Goal: Task Accomplishment & Management: Use online tool/utility

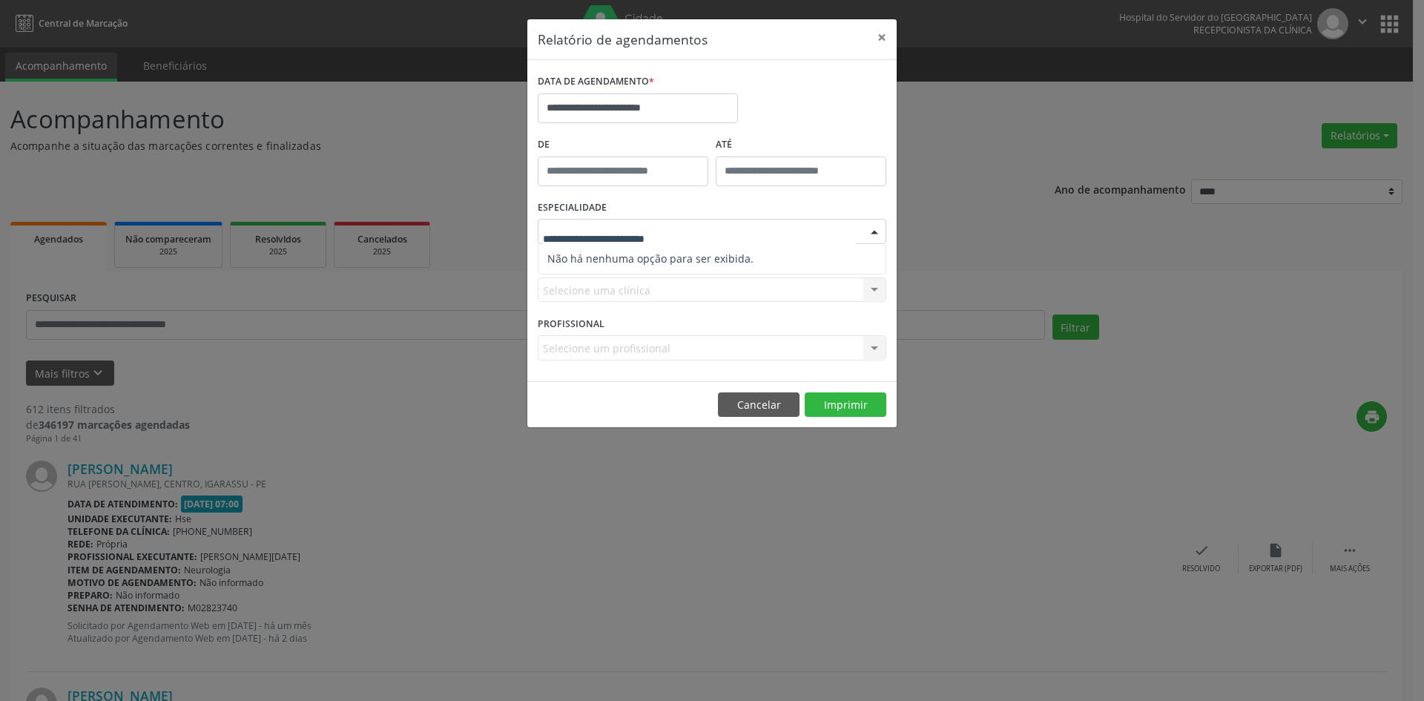
click at [648, 245] on span "Não há nenhuma opção para ser exibida." at bounding box center [711, 259] width 347 height 30
click at [748, 401] on button "Cancelar" at bounding box center [759, 404] width 82 height 25
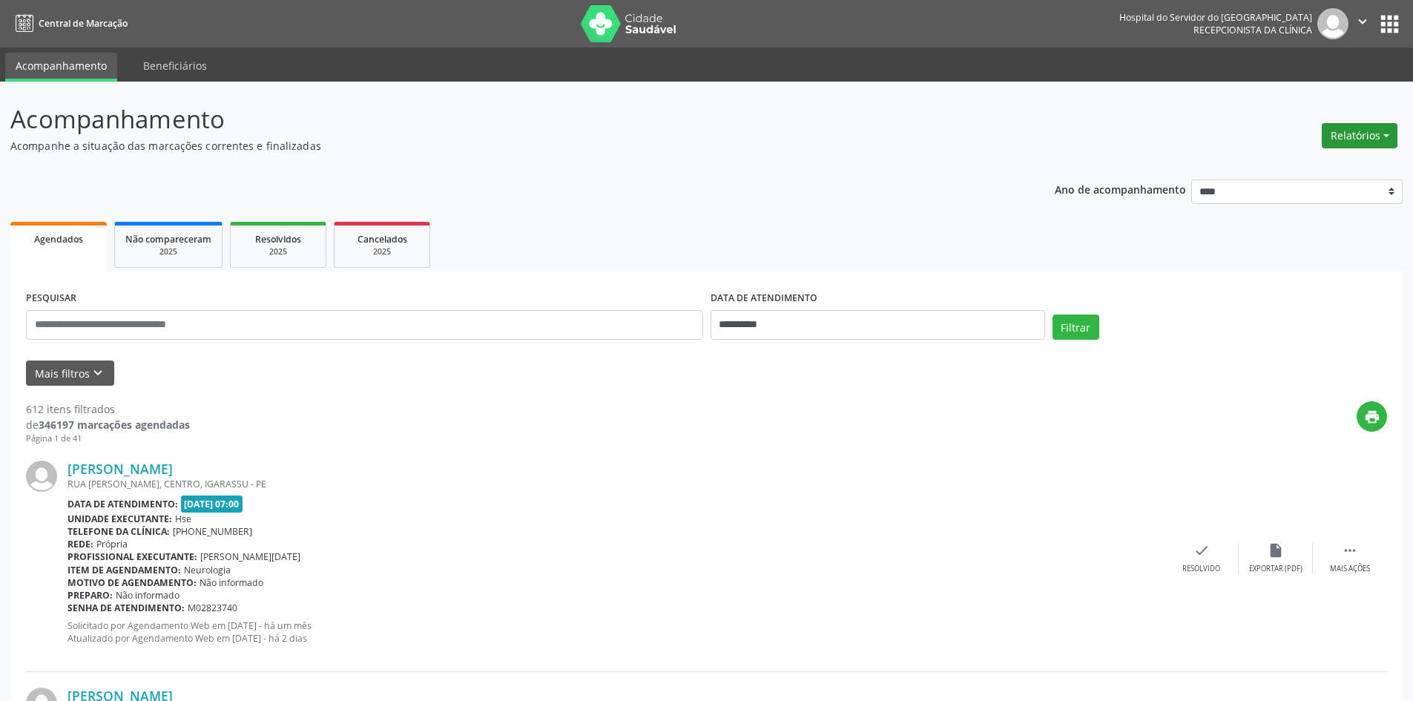
click at [1374, 125] on button "Relatórios" at bounding box center [1359, 135] width 76 height 25
click at [1291, 166] on link "Agendamentos" at bounding box center [1317, 167] width 159 height 21
select select "*"
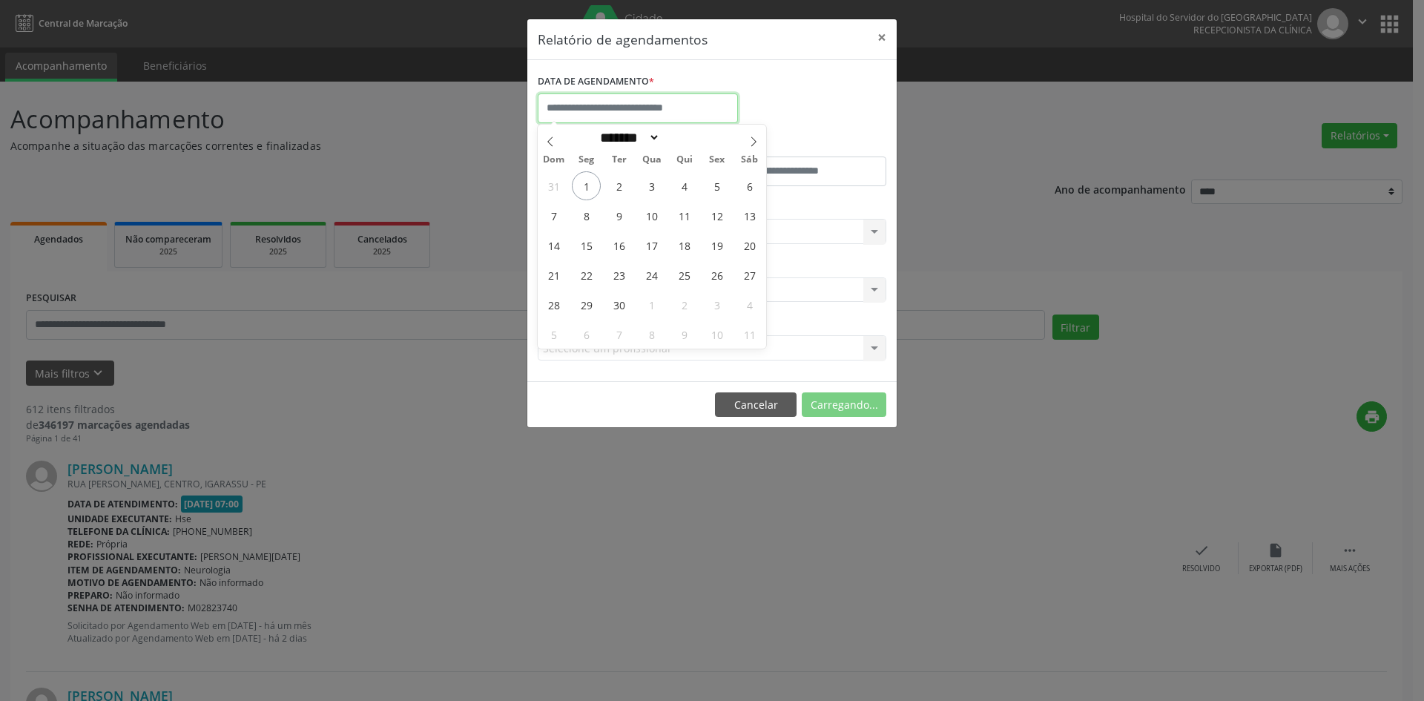
click at [620, 108] on input "text" at bounding box center [638, 108] width 200 height 30
click at [587, 189] on span "1" at bounding box center [586, 185] width 29 height 29
type input "**********"
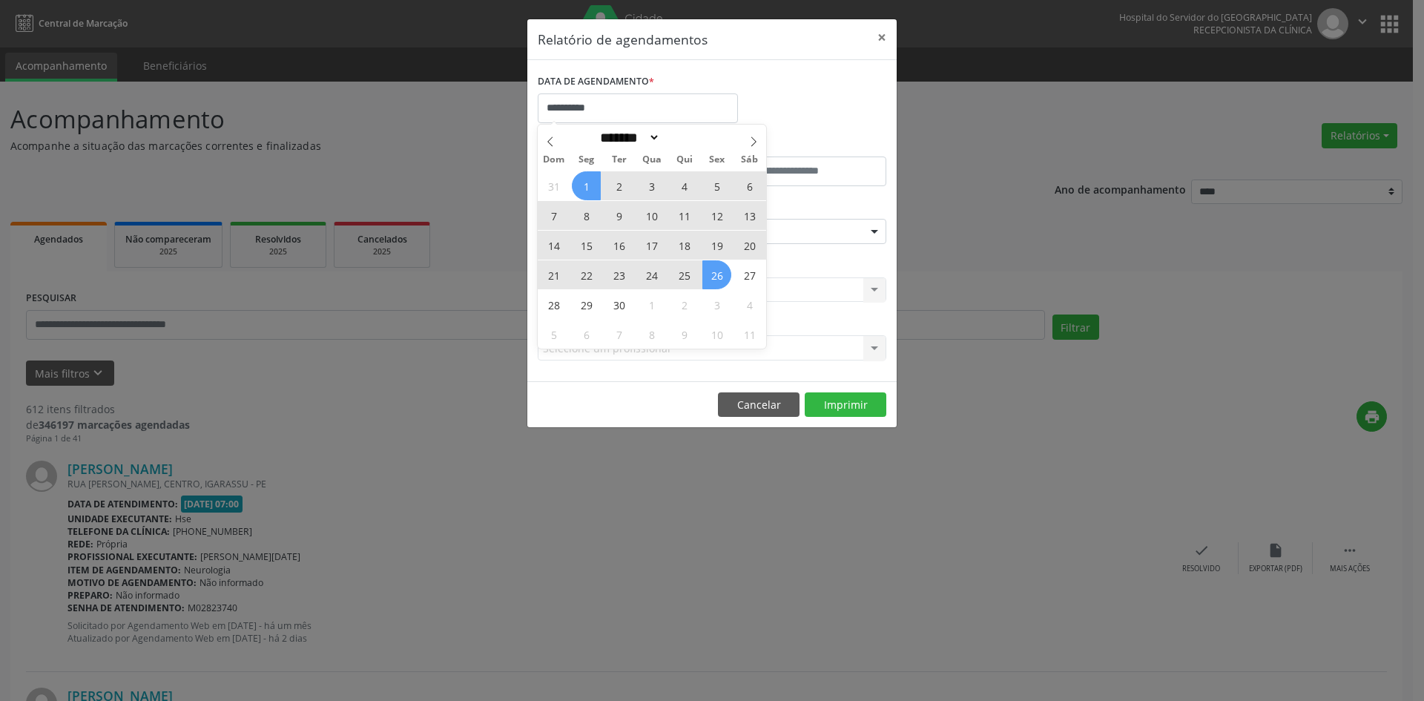
click at [713, 279] on span "26" at bounding box center [716, 274] width 29 height 29
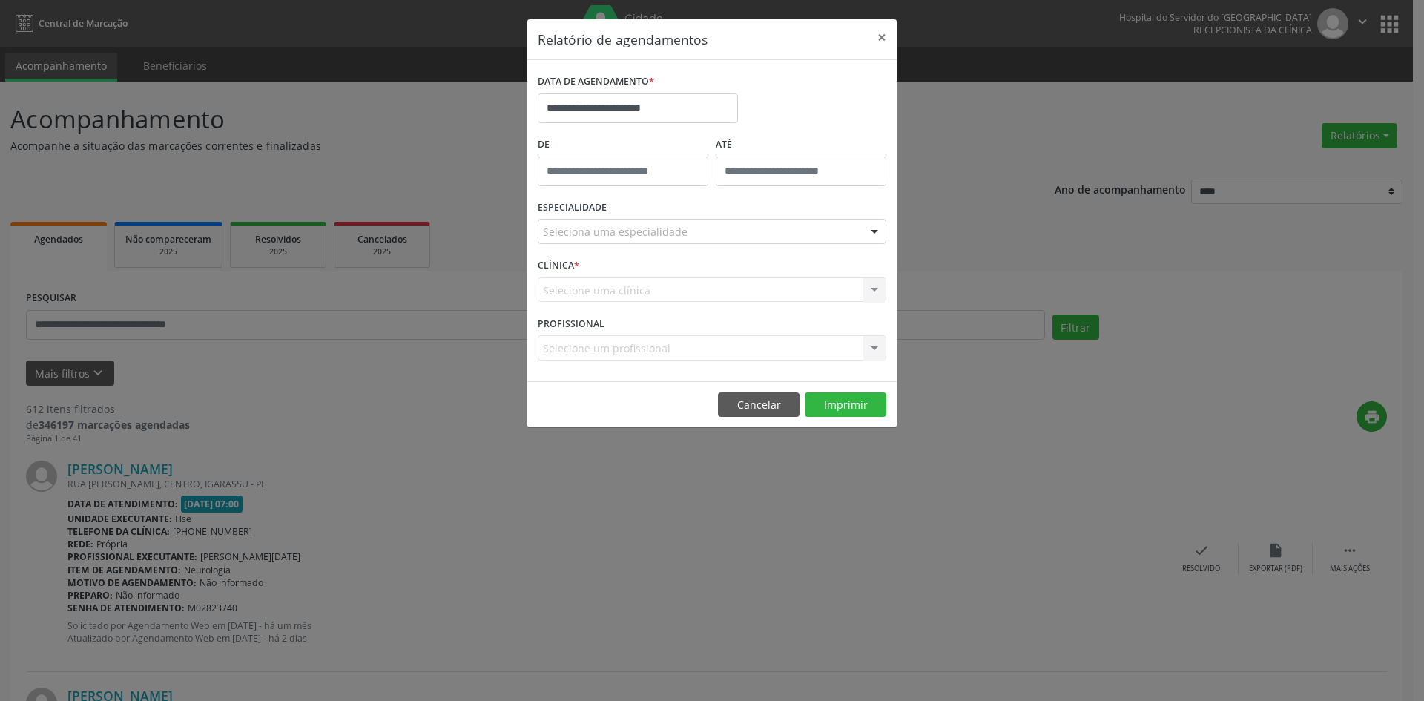
click at [655, 248] on div "ESPECIALIDADE Seleciona uma especialidade Todas as especialidades Alergologia A…" at bounding box center [712, 226] width 356 height 58
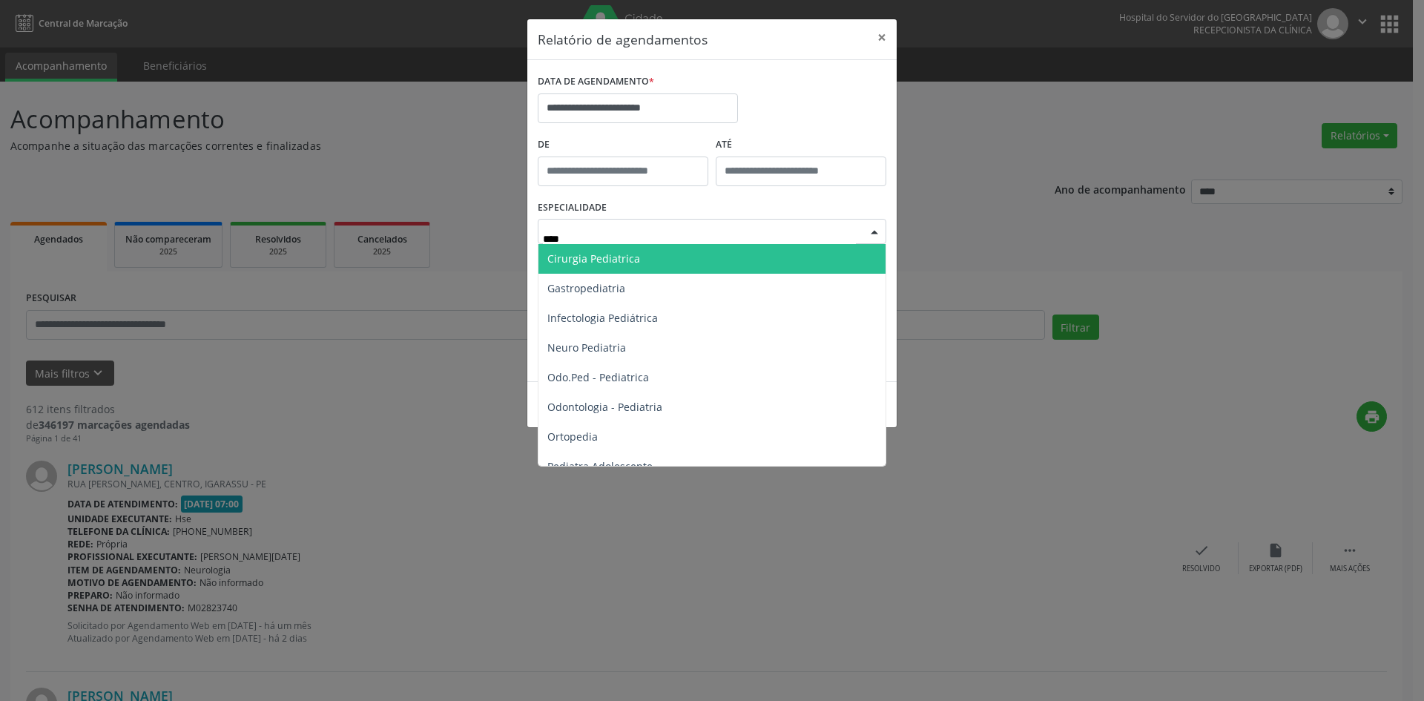
type input "*****"
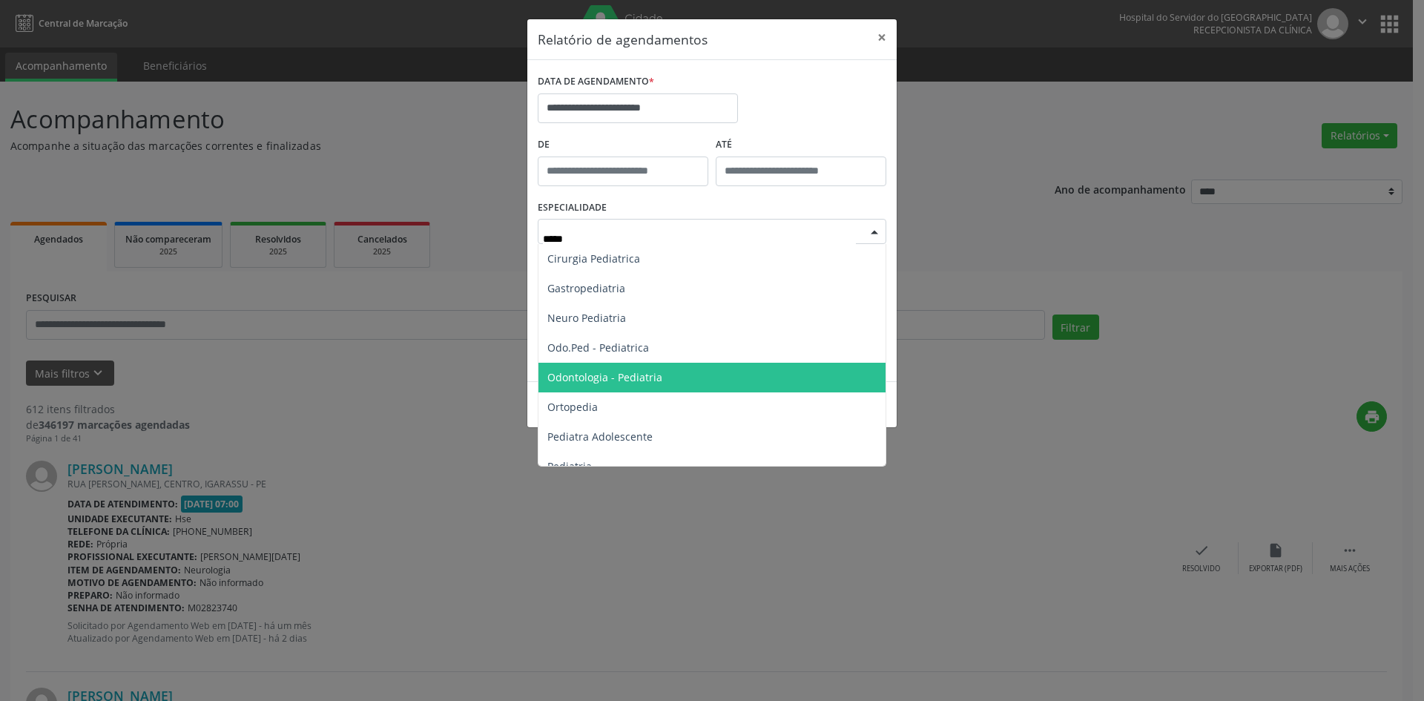
scroll to position [45, 0]
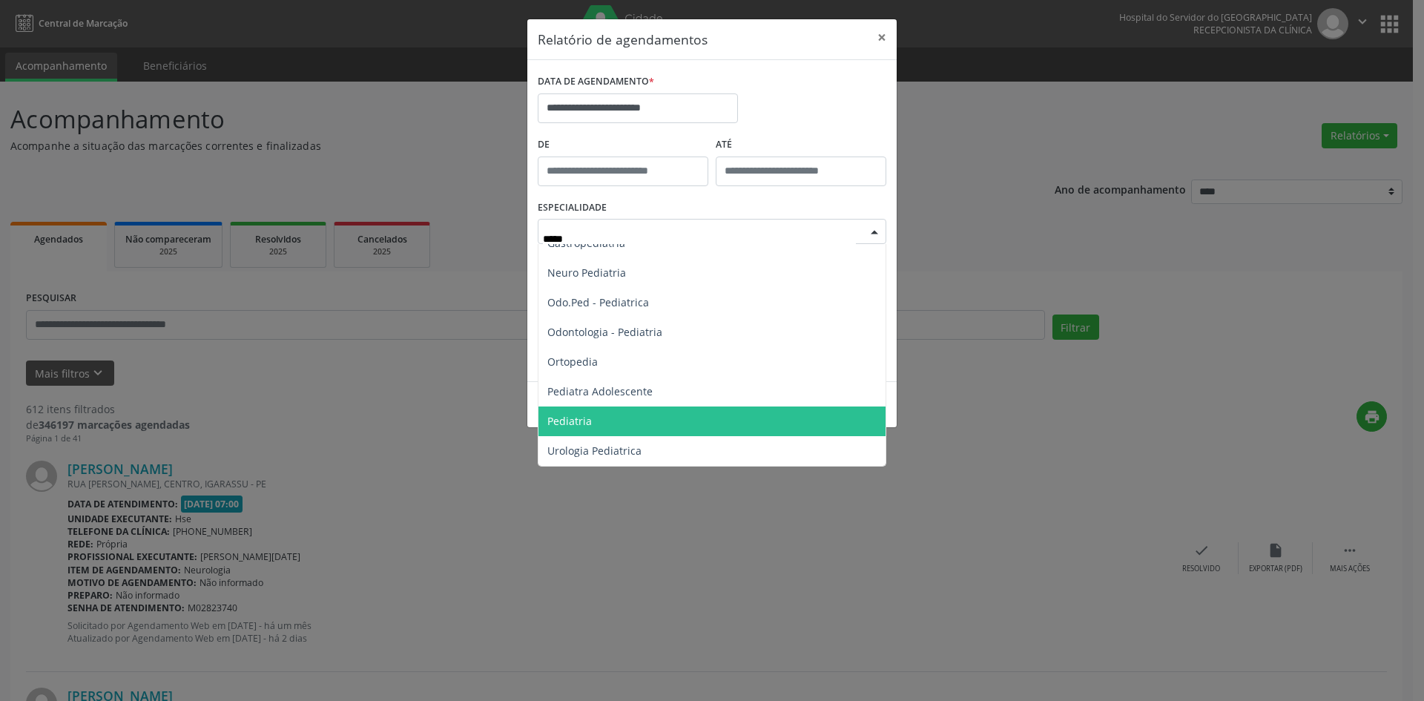
click at [622, 422] on span "Pediatria" at bounding box center [711, 421] width 347 height 30
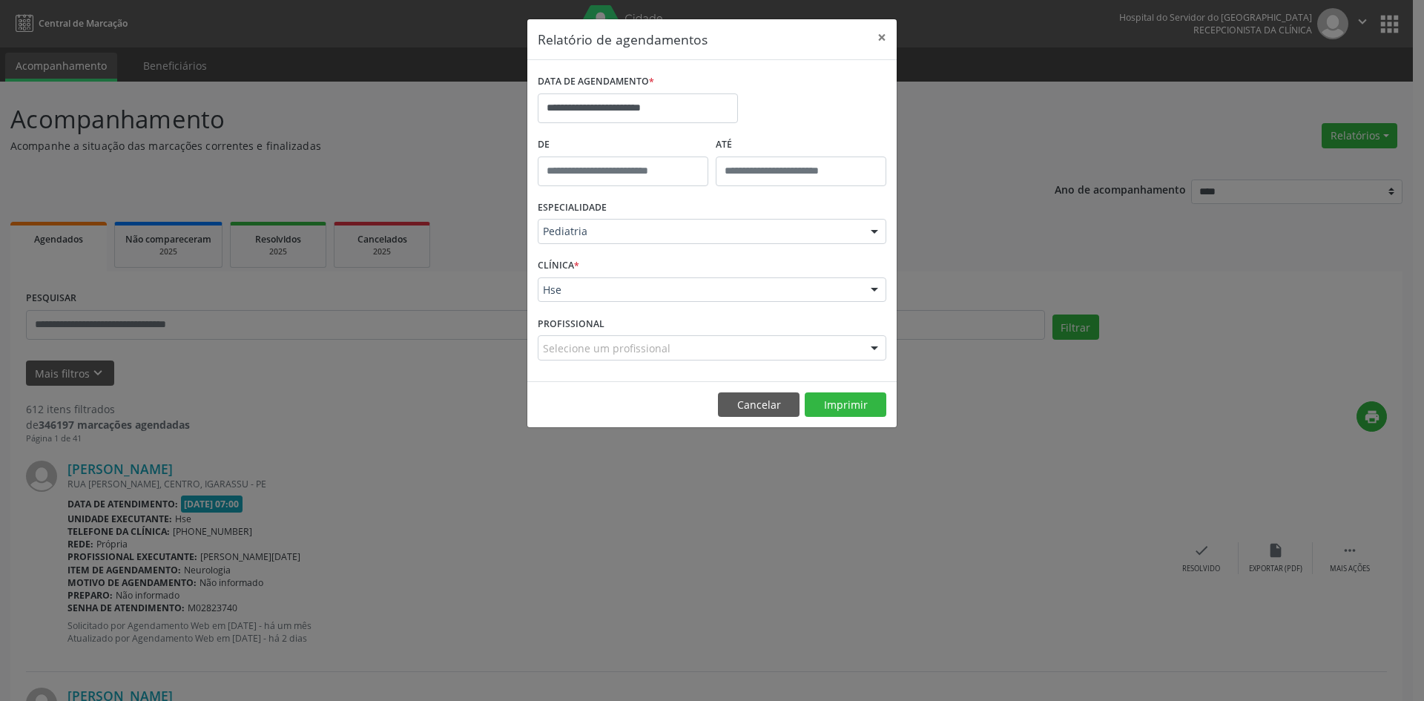
drag, startPoint x: 581, startPoint y: 344, endPoint x: 587, endPoint y: 351, distance: 9.5
click at [583, 304] on div "CLÍNICA * Hse Hse Nenhum resultado encontrado para: " " Não há nenhuma opção pa…" at bounding box center [712, 283] width 356 height 58
click at [591, 300] on div "Hse" at bounding box center [712, 289] width 349 height 25
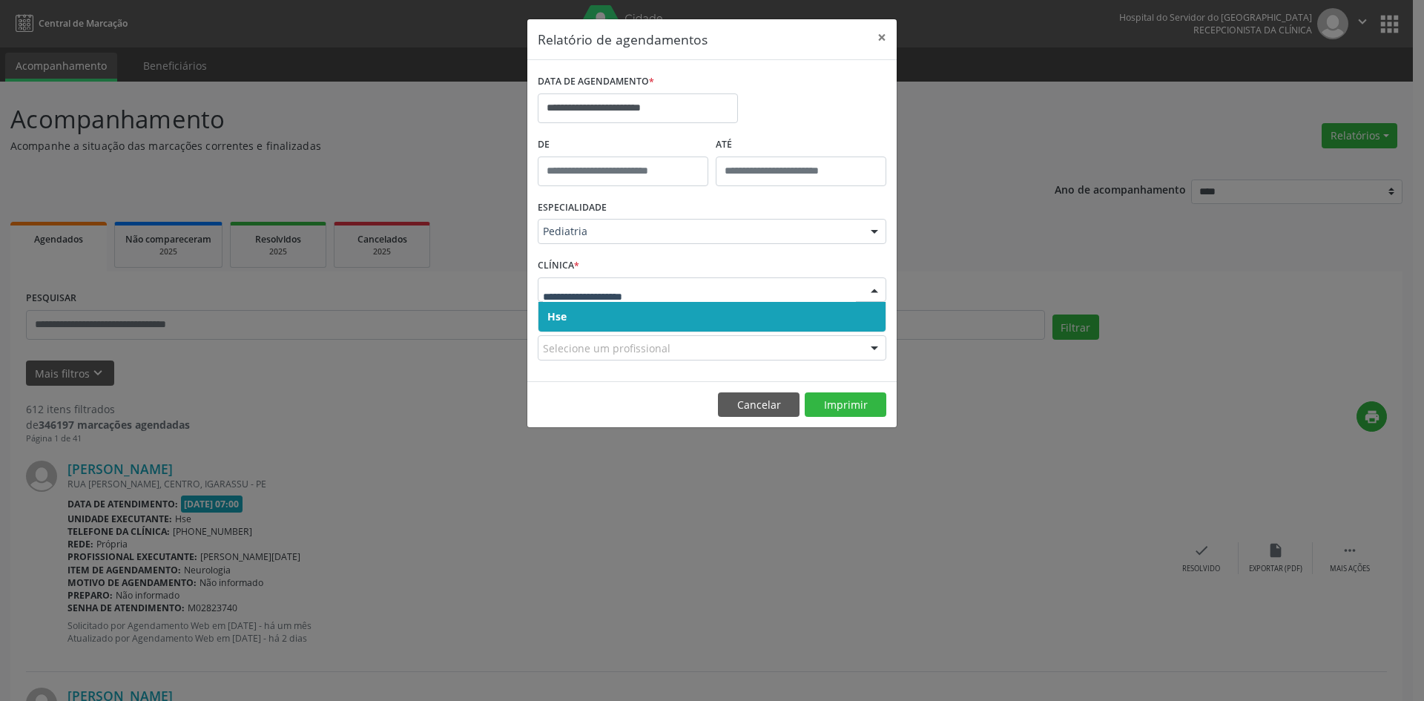
click at [605, 317] on span "Hse" at bounding box center [711, 317] width 347 height 30
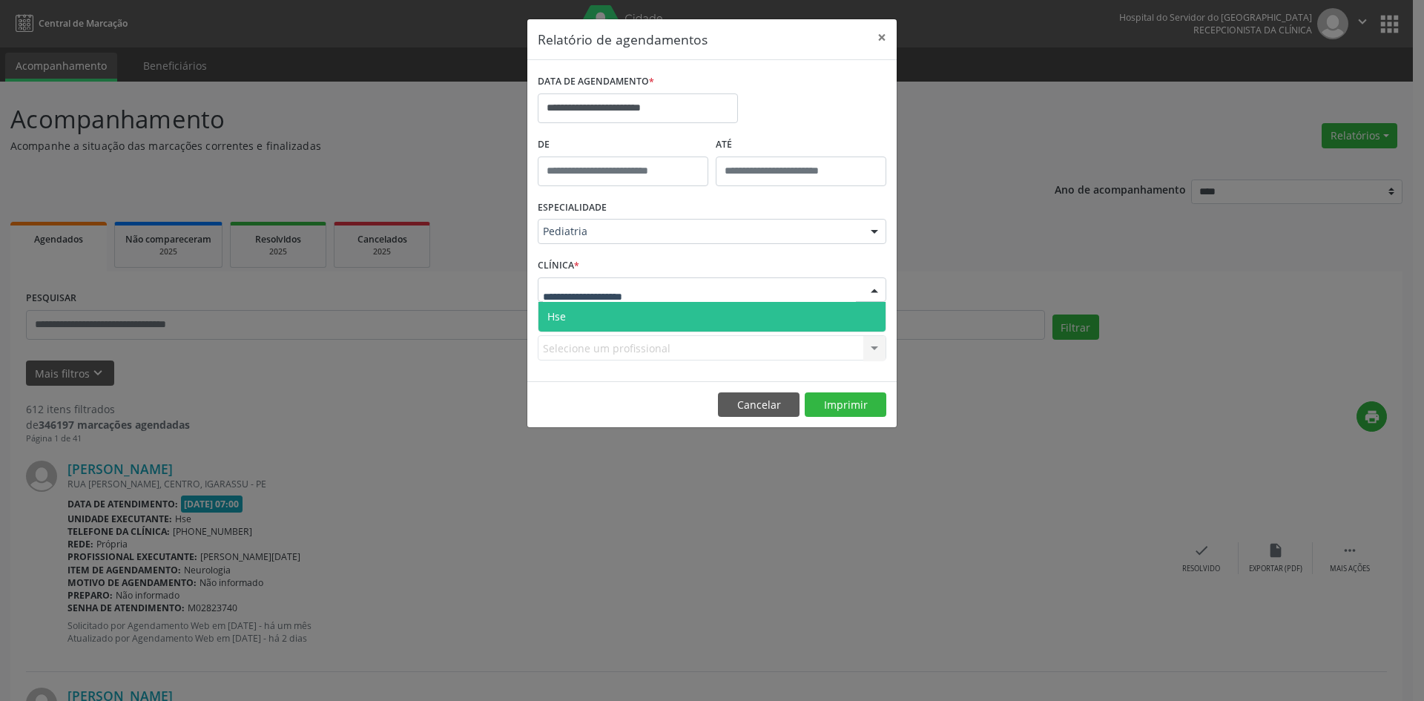
click at [644, 323] on span "Hse" at bounding box center [711, 317] width 347 height 30
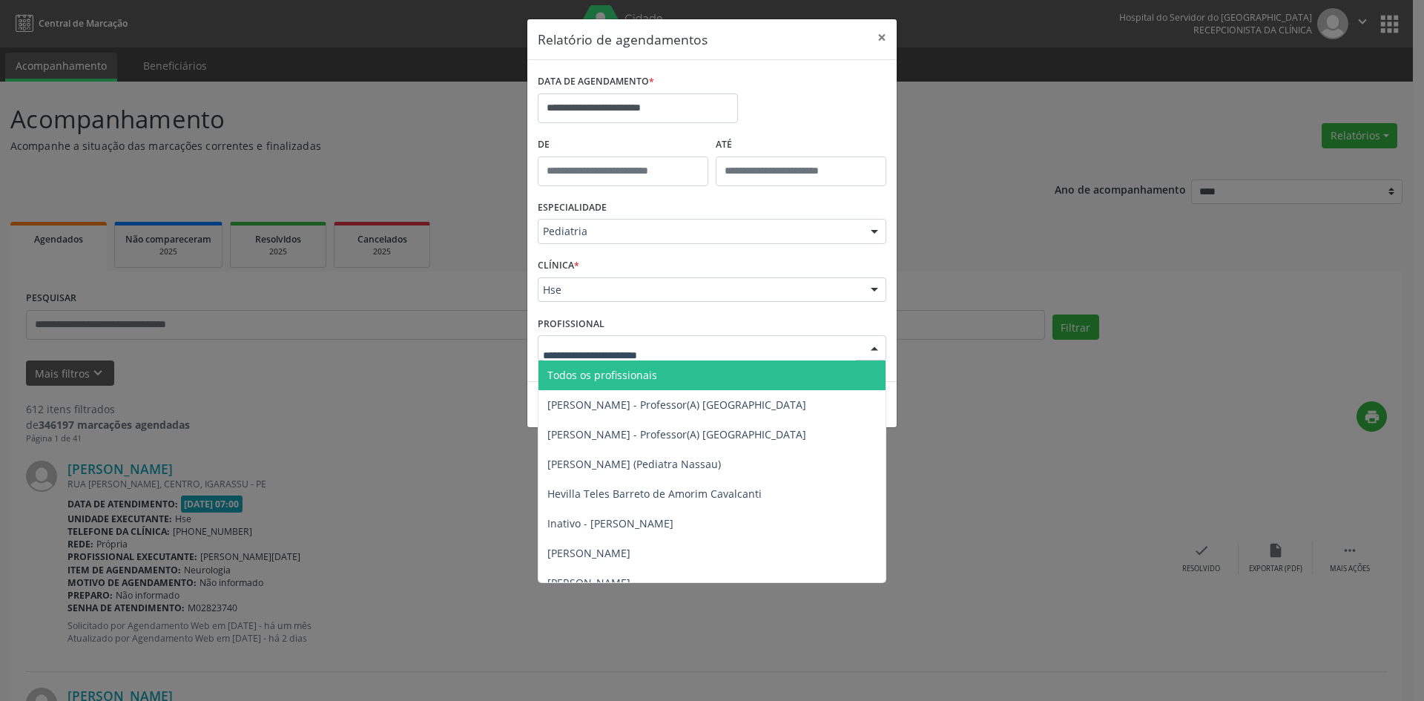
click at [620, 374] on span "Todos os profissionais" at bounding box center [602, 375] width 110 height 14
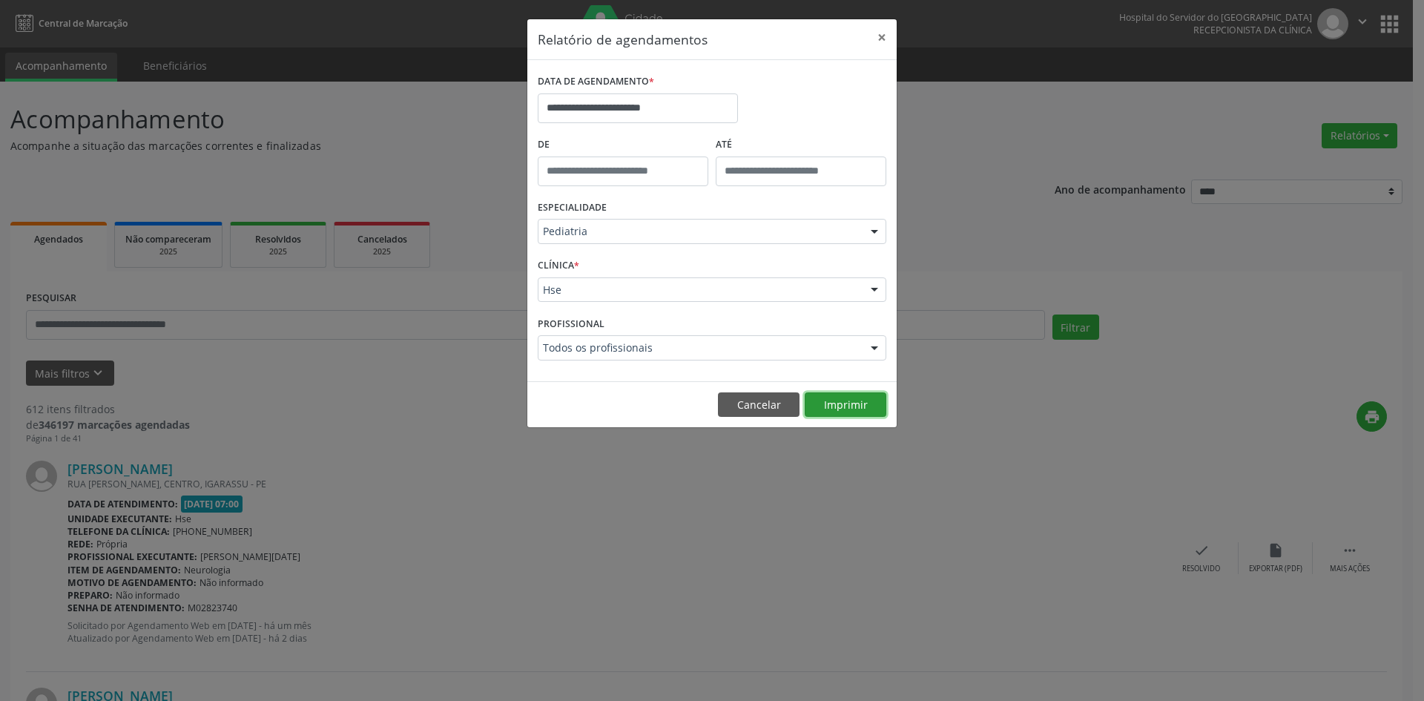
click at [838, 397] on button "Imprimir" at bounding box center [846, 404] width 82 height 25
click at [578, 107] on input "**********" at bounding box center [638, 108] width 200 height 30
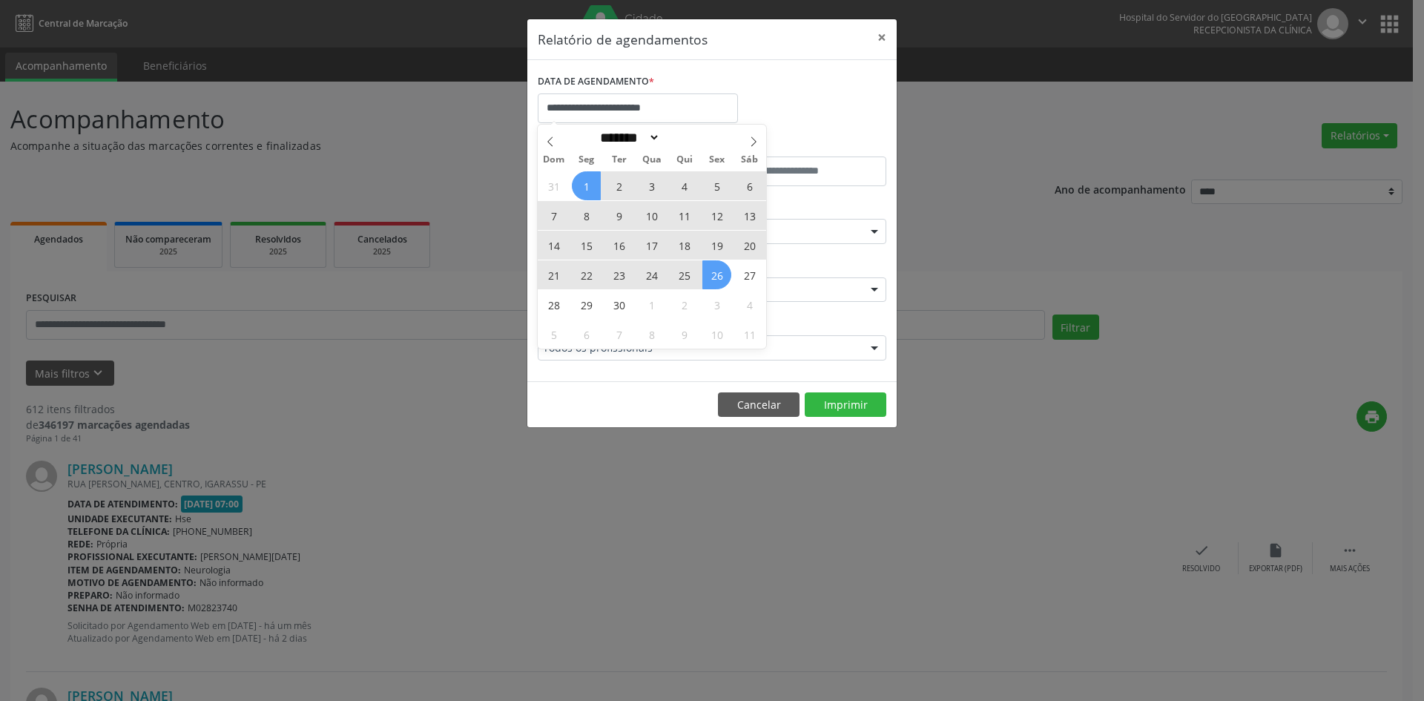
click at [582, 276] on span "22" at bounding box center [586, 274] width 29 height 29
type input "**********"
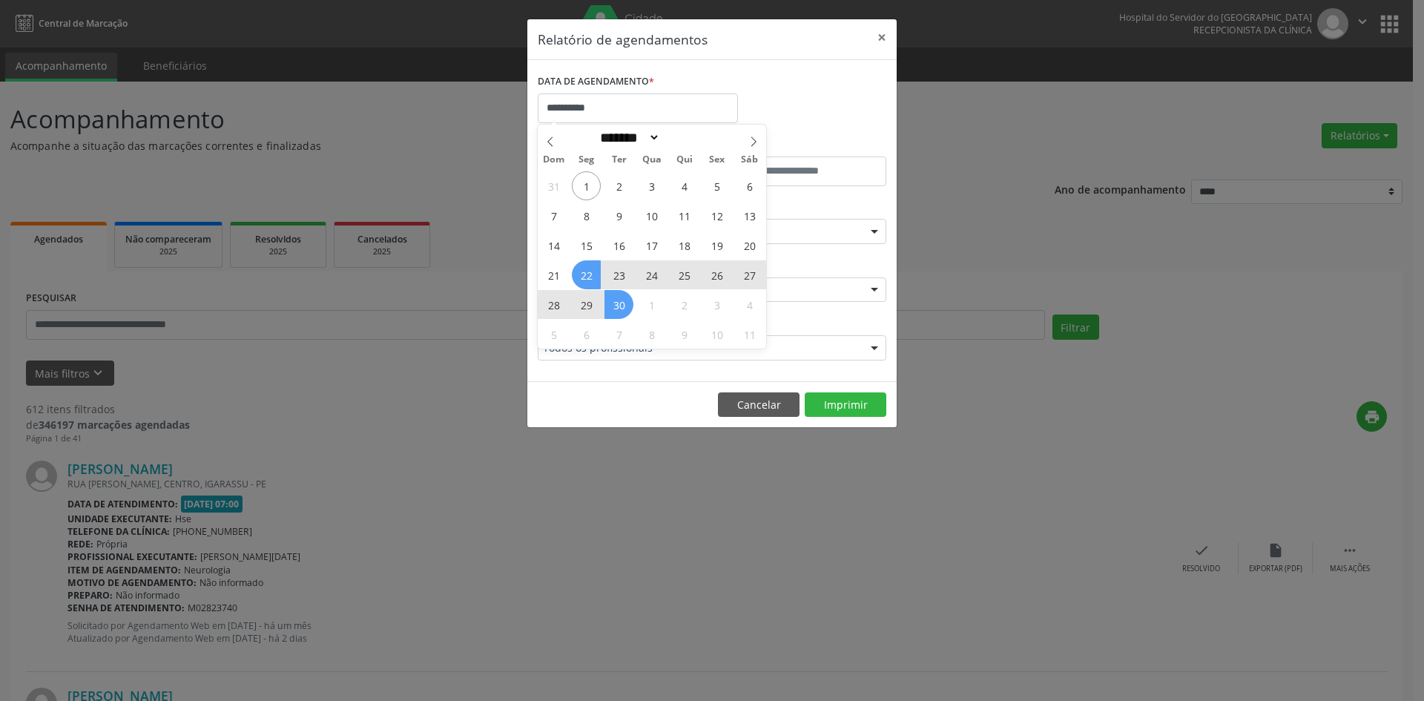
drag, startPoint x: 611, startPoint y: 303, endPoint x: 613, endPoint y: 321, distance: 17.9
click at [612, 303] on span "30" at bounding box center [618, 304] width 29 height 29
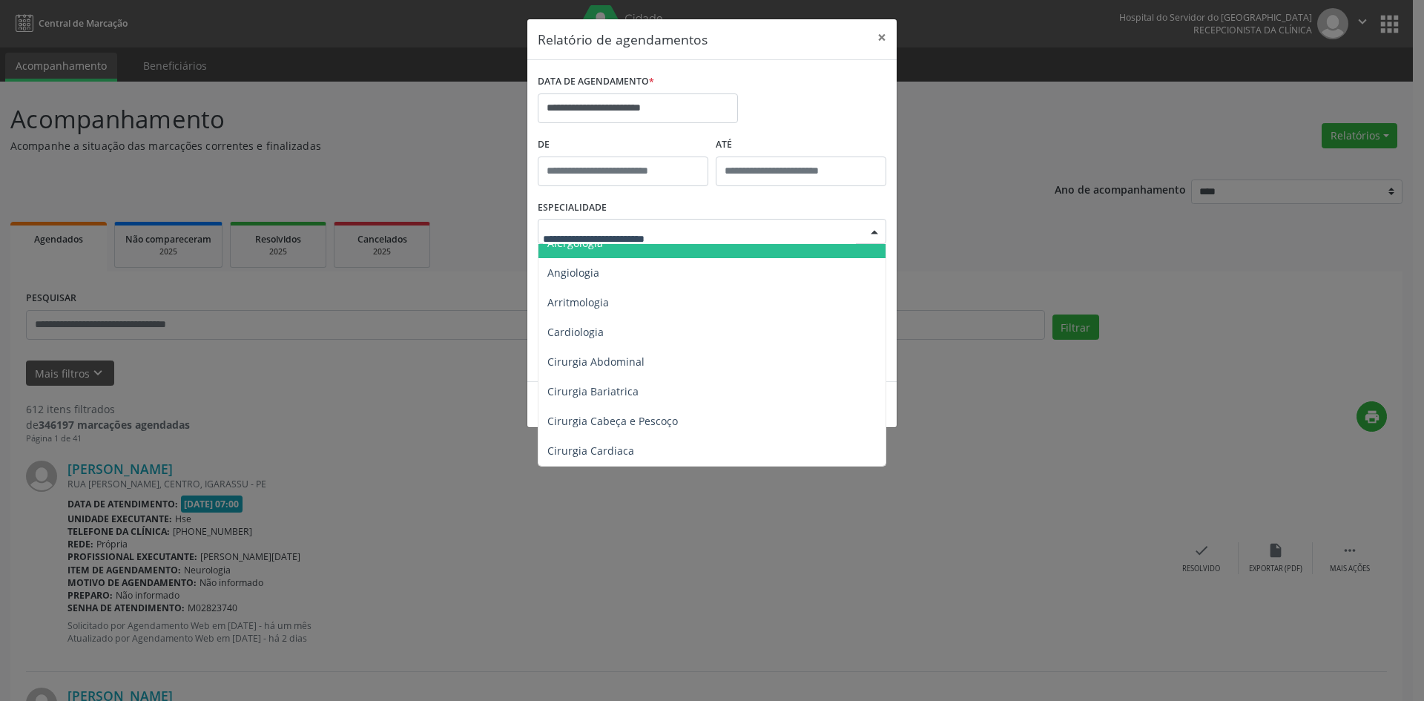
drag, startPoint x: 610, startPoint y: 254, endPoint x: 644, endPoint y: 291, distance: 50.4
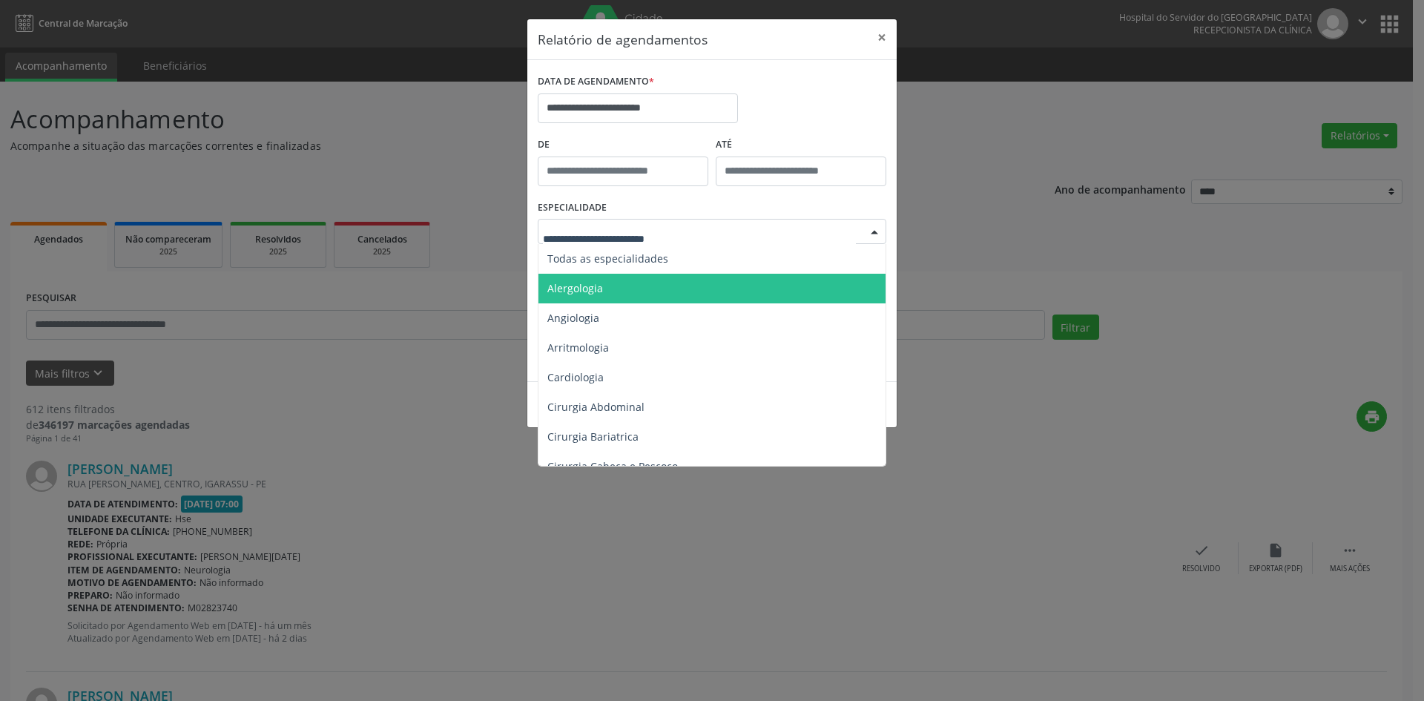
click at [643, 272] on span "Todas as especialidades" at bounding box center [712, 259] width 349 height 30
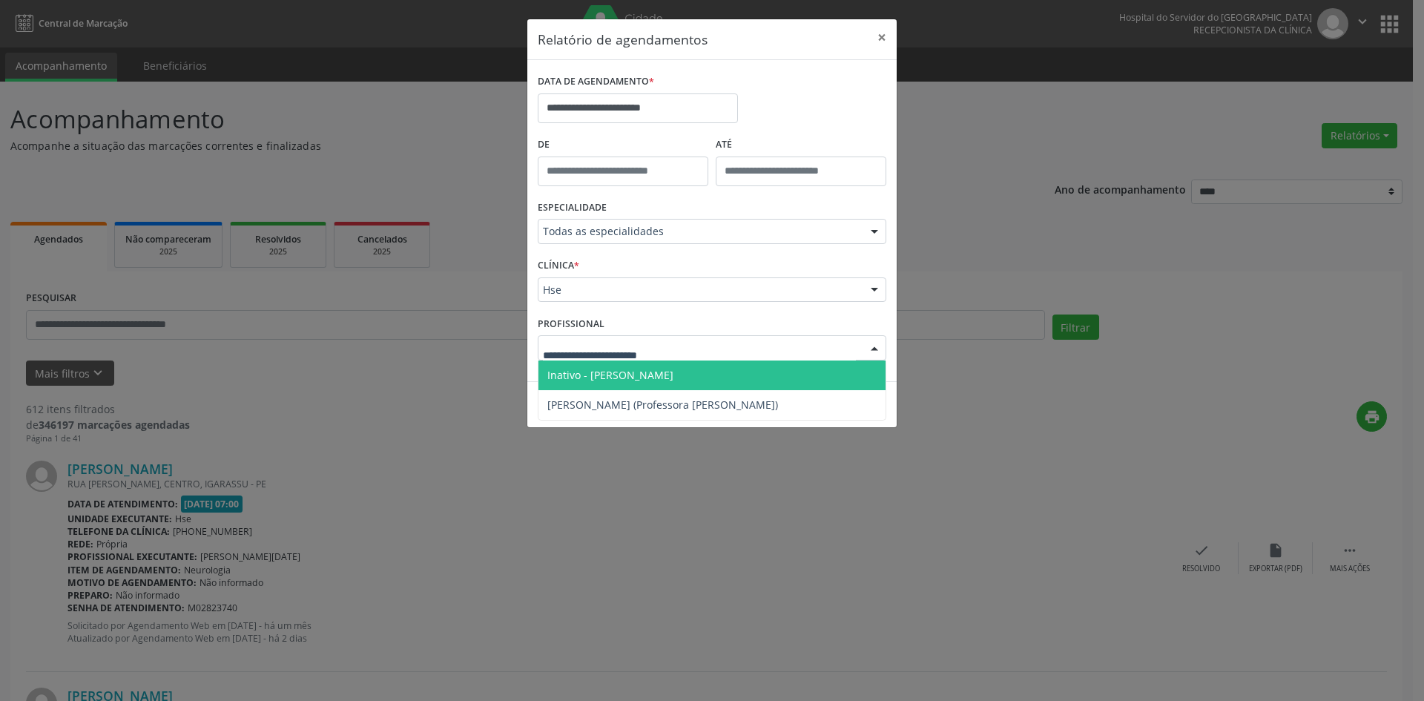
drag, startPoint x: 635, startPoint y: 290, endPoint x: 633, endPoint y: 315, distance: 25.3
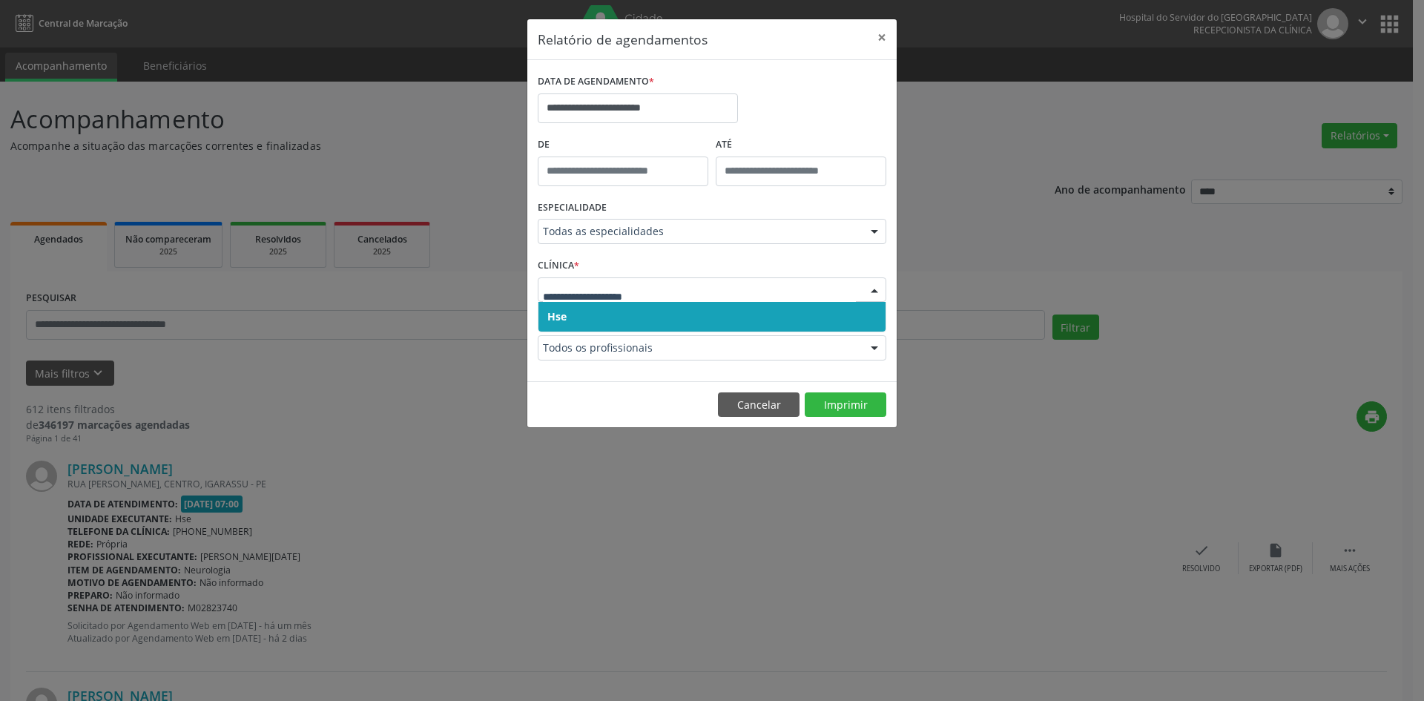
click at [634, 317] on span "Hse" at bounding box center [711, 317] width 347 height 30
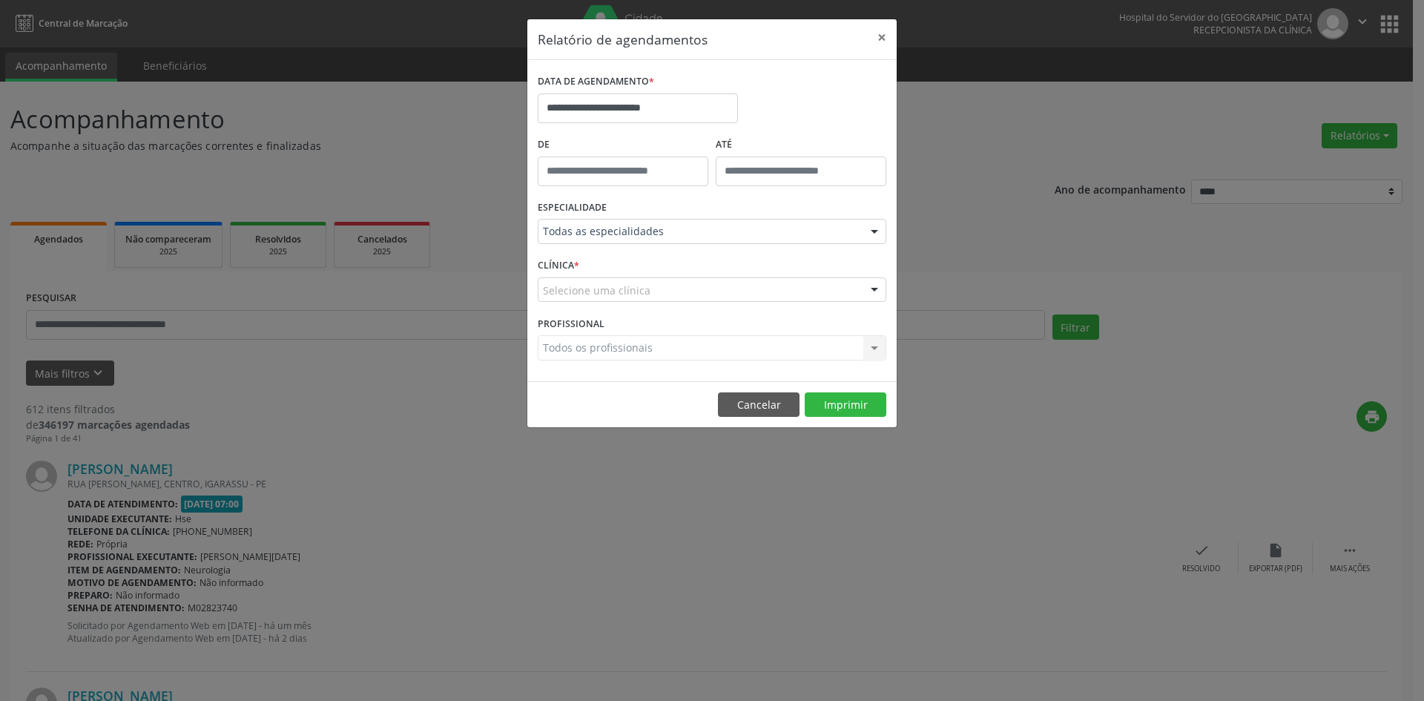
click at [643, 300] on div "Selecione uma clínica" at bounding box center [712, 289] width 349 height 25
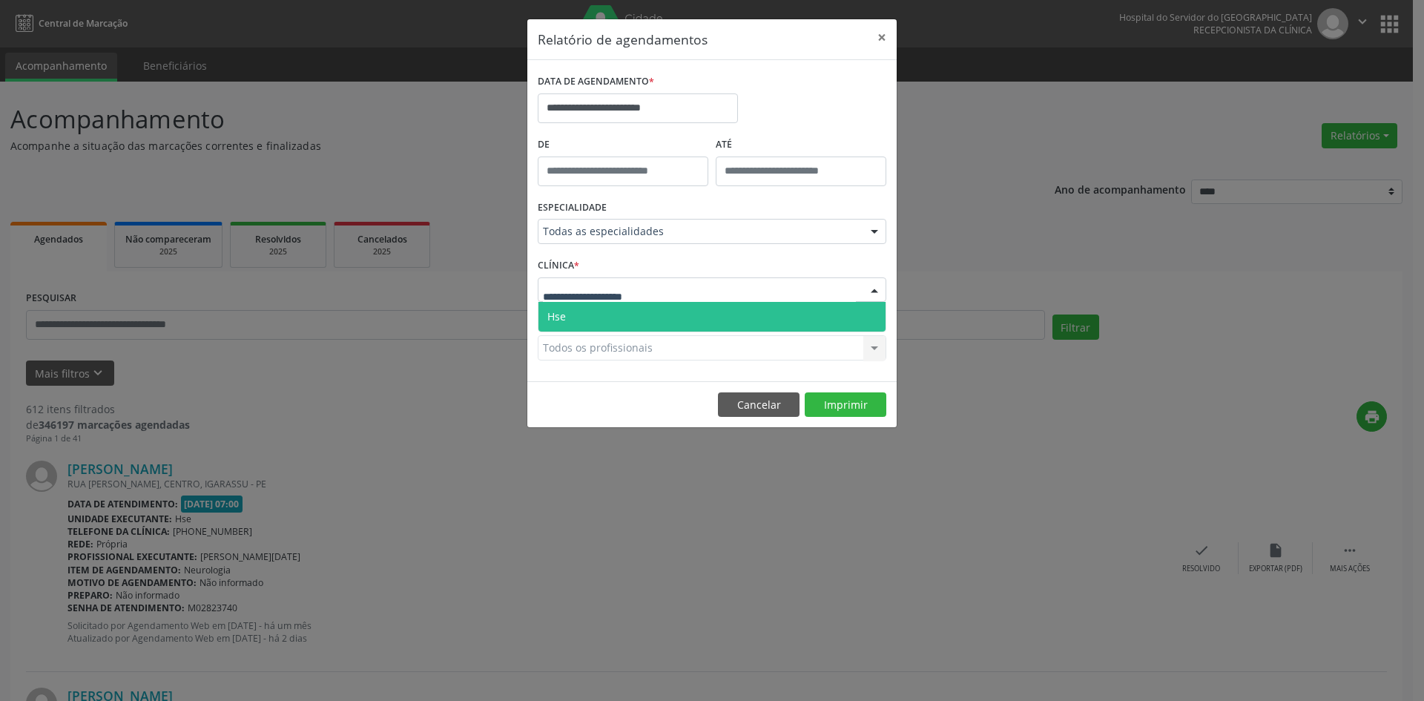
click at [641, 313] on span "Hse" at bounding box center [711, 317] width 347 height 30
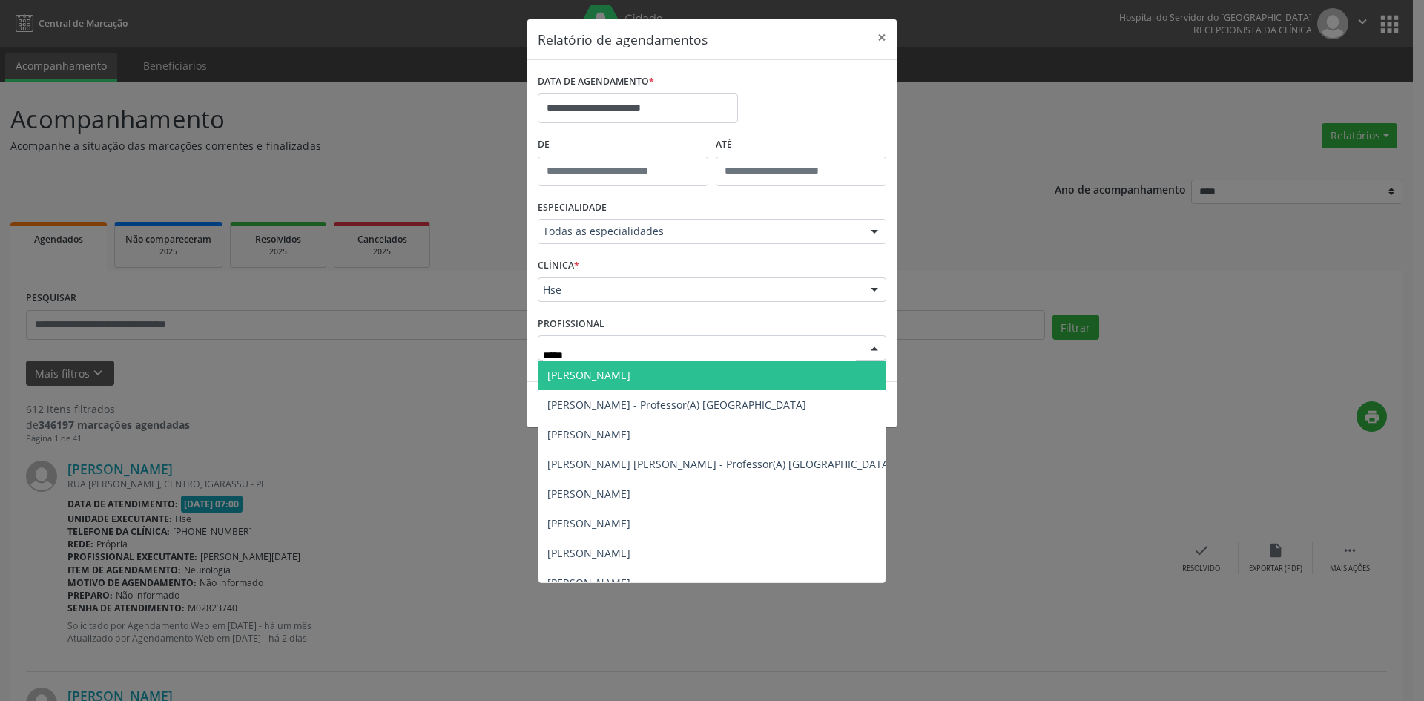
type input "******"
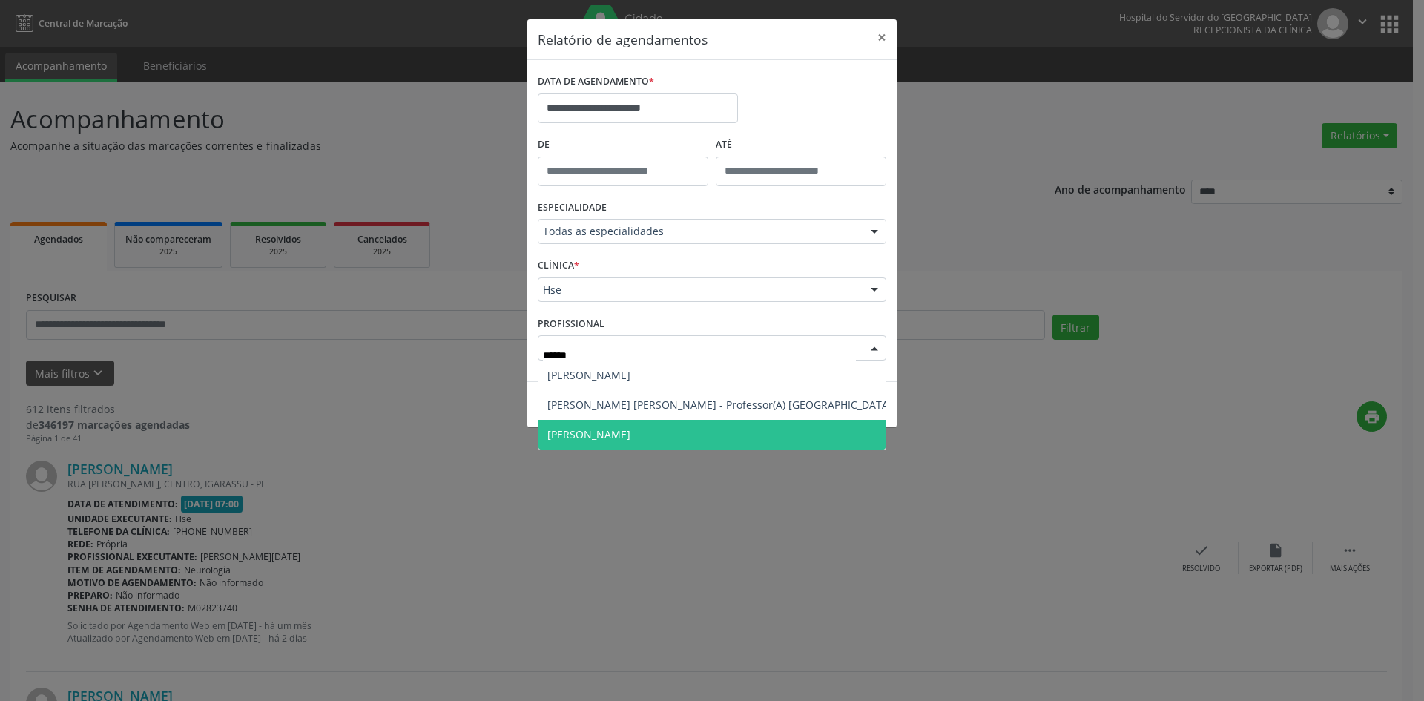
click at [696, 420] on span "[PERSON_NAME]" at bounding box center [719, 435] width 363 height 30
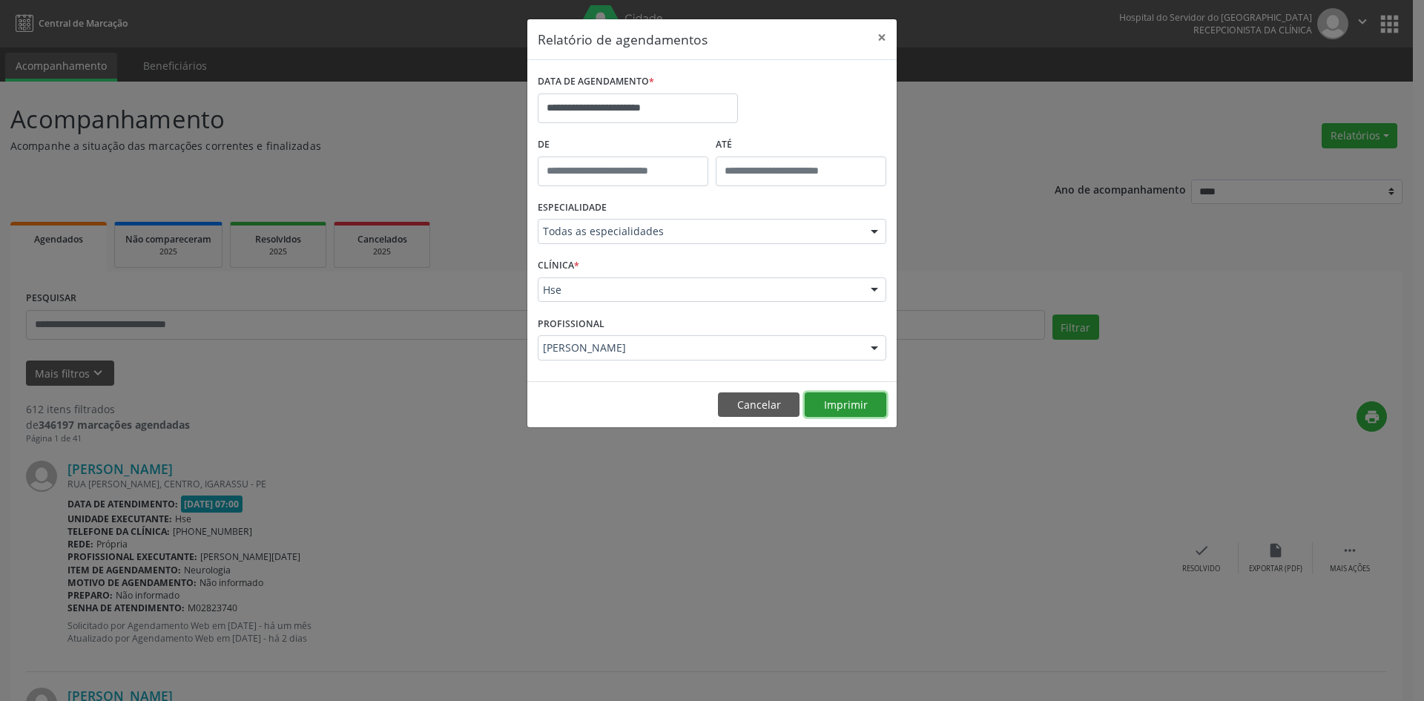
click at [836, 415] on button "Imprimir" at bounding box center [846, 404] width 82 height 25
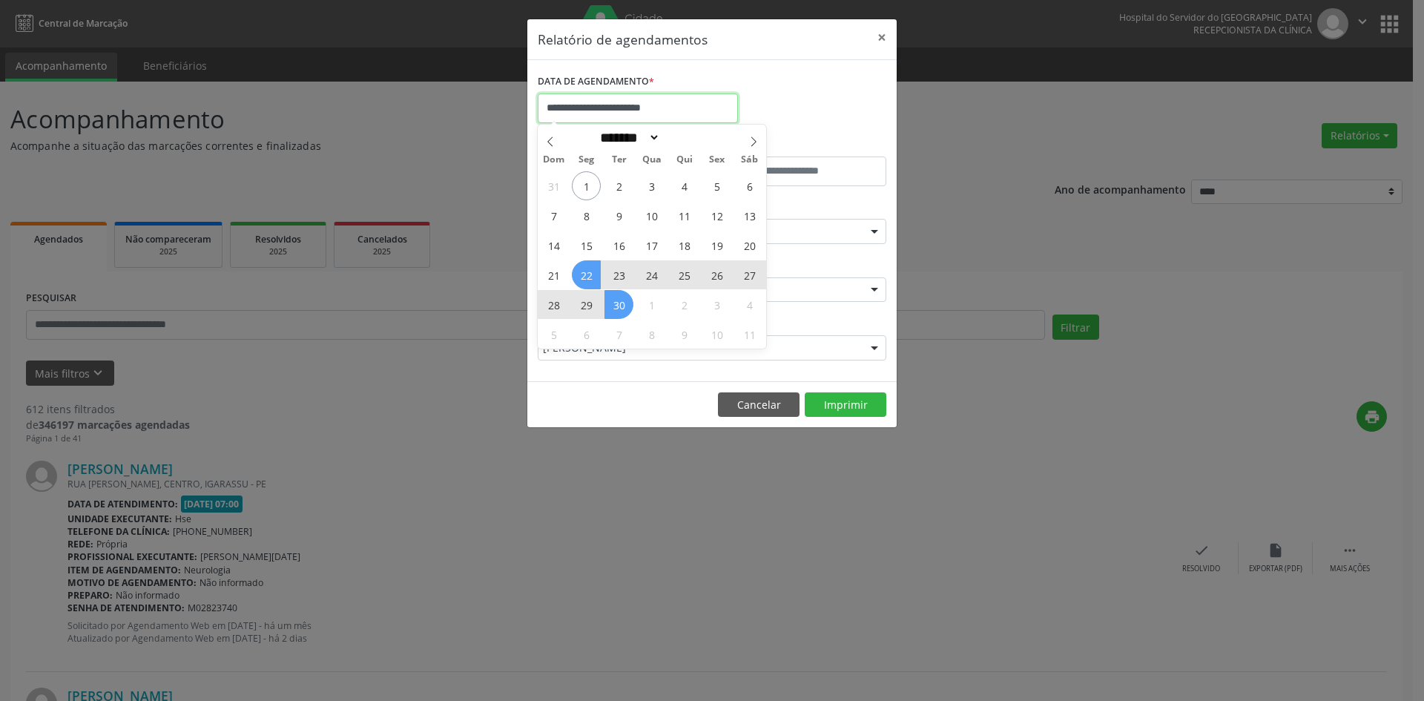
drag, startPoint x: 579, startPoint y: 96, endPoint x: 572, endPoint y: 122, distance: 26.3
click at [581, 99] on input "**********" at bounding box center [638, 108] width 200 height 30
click at [583, 194] on span "1" at bounding box center [586, 185] width 29 height 29
type input "**********"
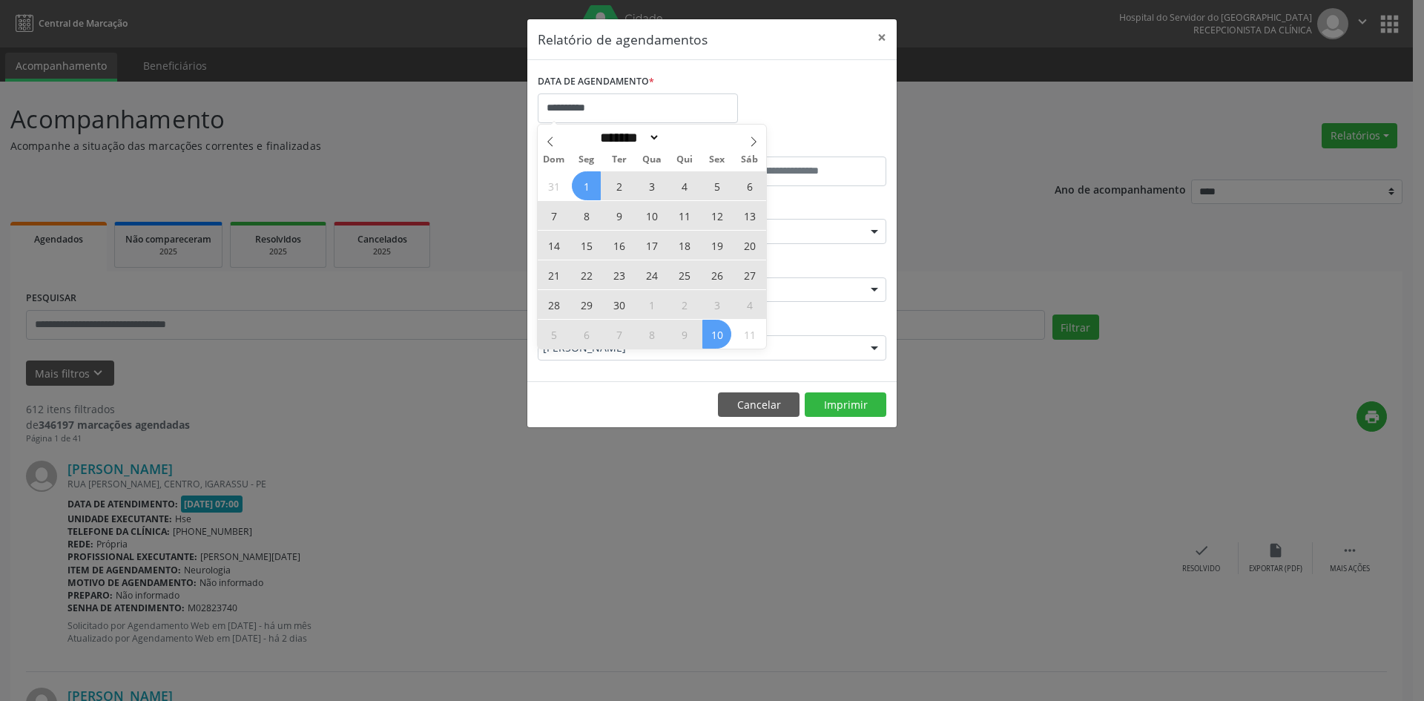
click at [722, 327] on span "10" at bounding box center [716, 334] width 29 height 29
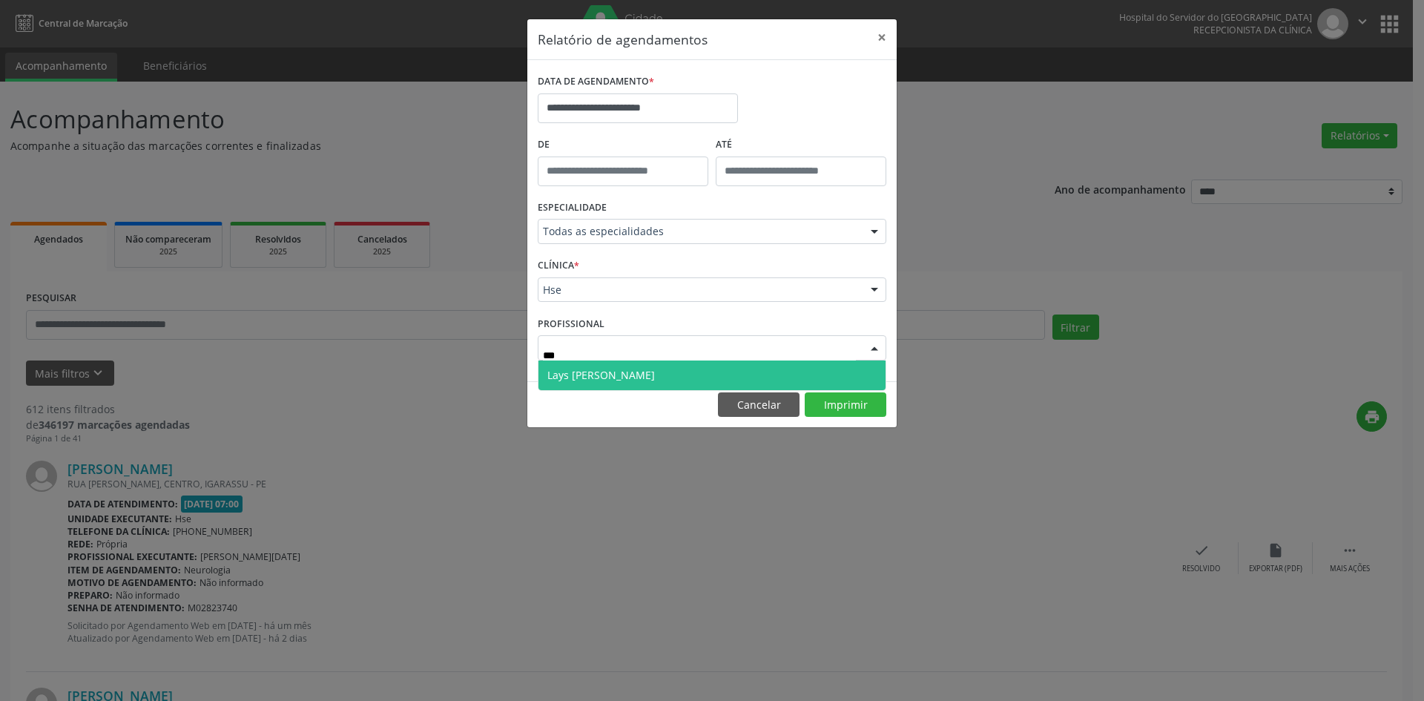
type input "****"
click at [728, 375] on span "Lays [PERSON_NAME]" at bounding box center [711, 375] width 347 height 30
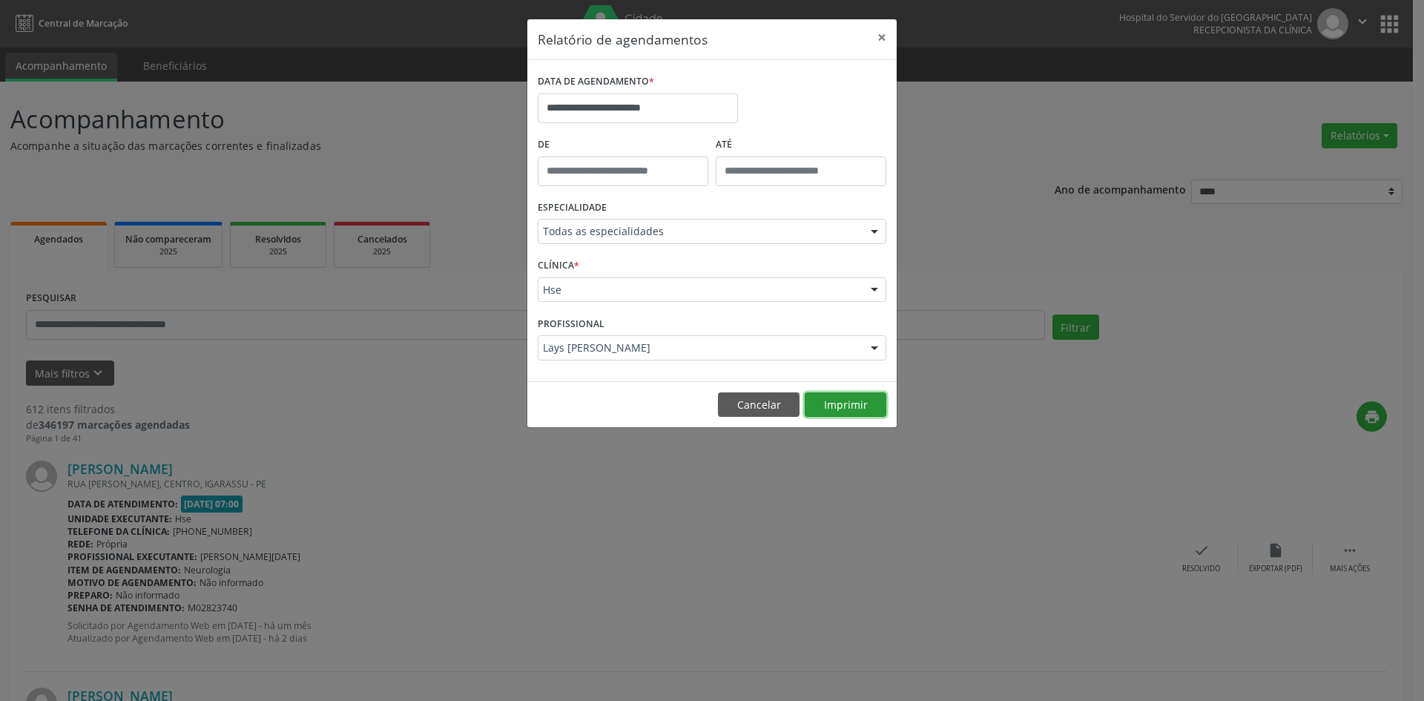
click at [869, 400] on button "Imprimir" at bounding box center [846, 404] width 82 height 25
